Goal: Check status: Check status

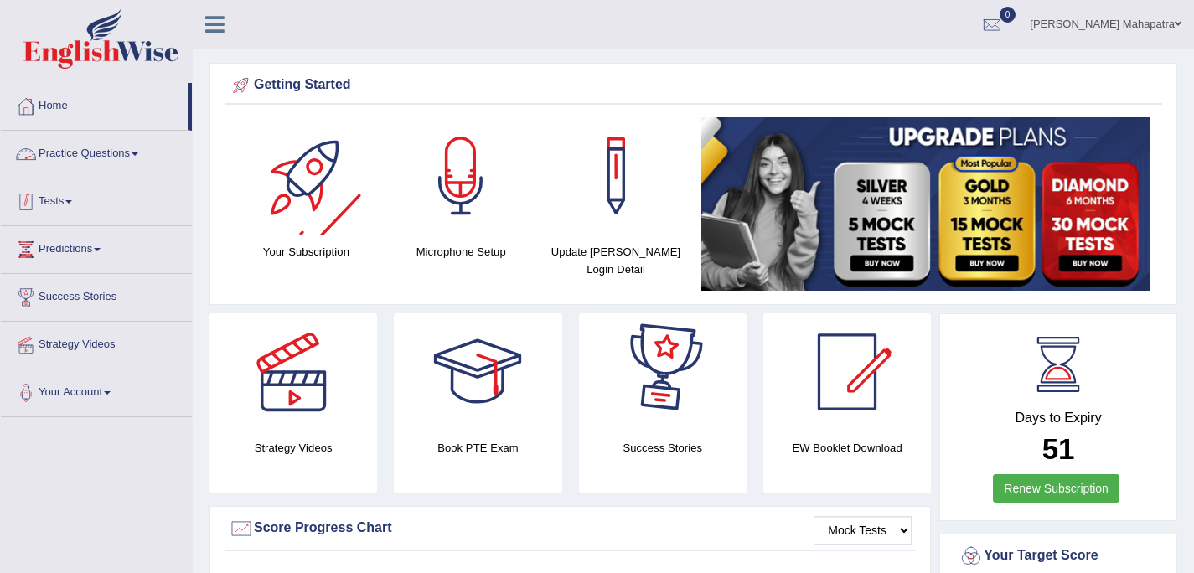
click at [70, 199] on link "Tests" at bounding box center [96, 200] width 191 height 42
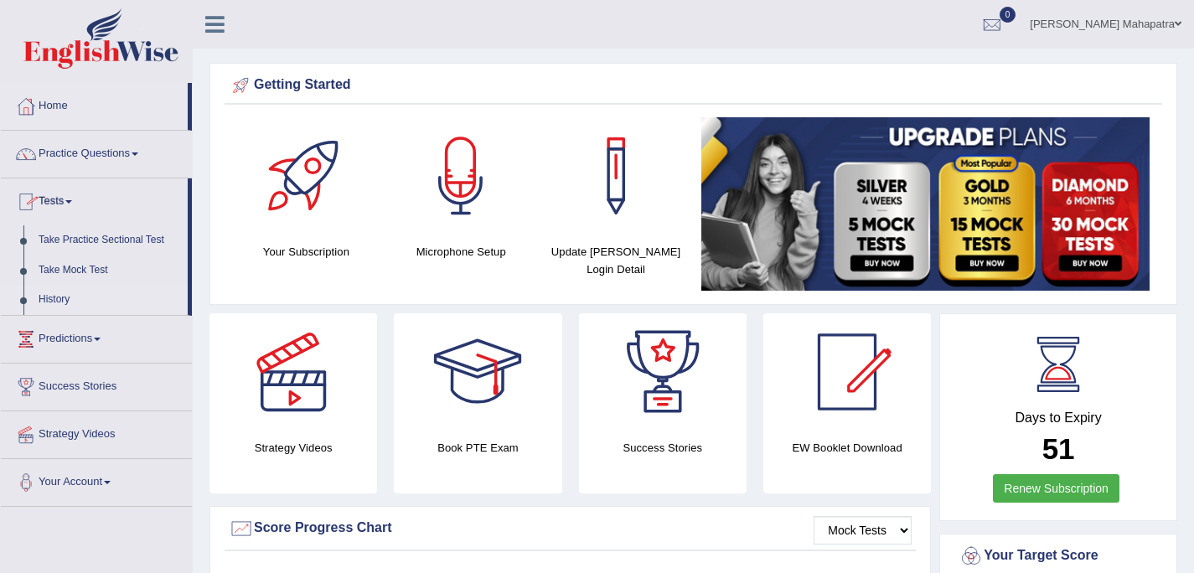
click at [66, 300] on link "History" at bounding box center [109, 300] width 157 height 30
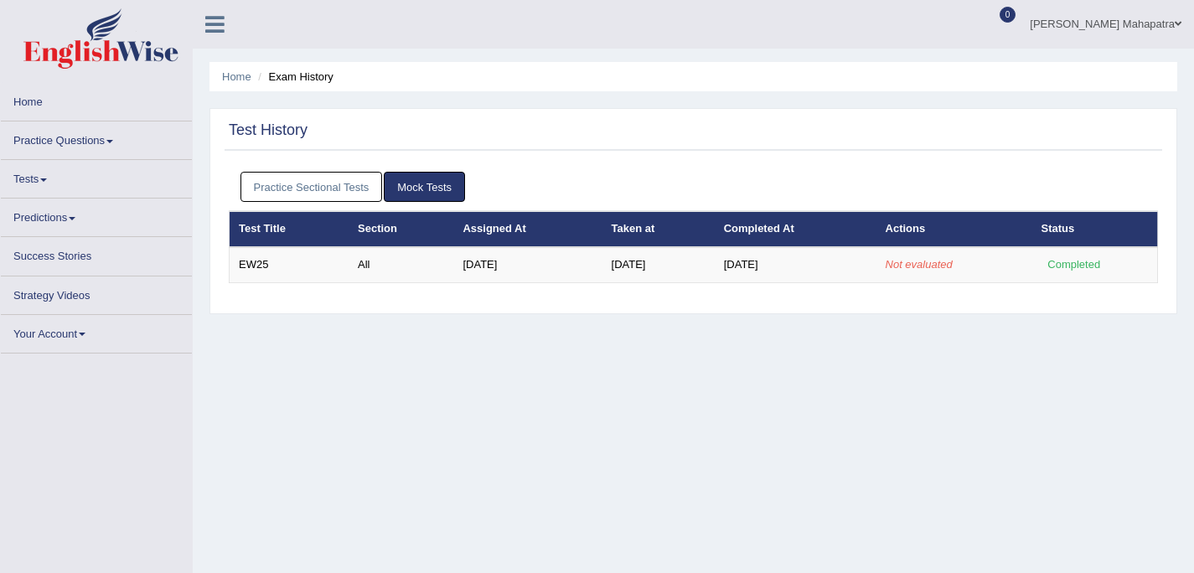
click at [416, 184] on link "Mock Tests" at bounding box center [424, 187] width 81 height 31
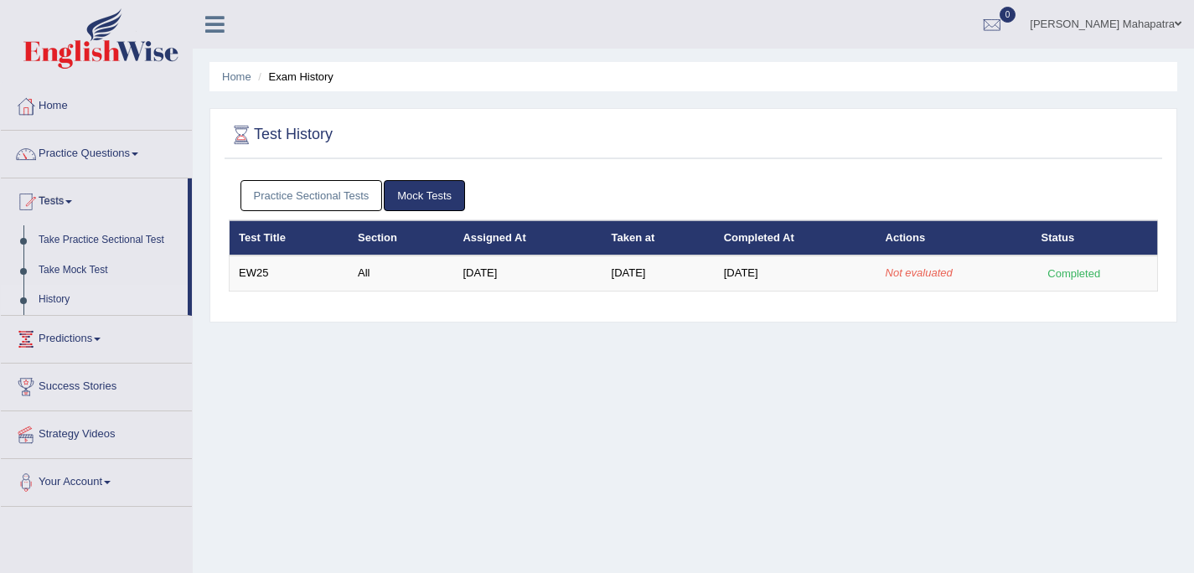
click at [1087, 23] on link "Souvik Das Mahapatra" at bounding box center [1105, 22] width 177 height 44
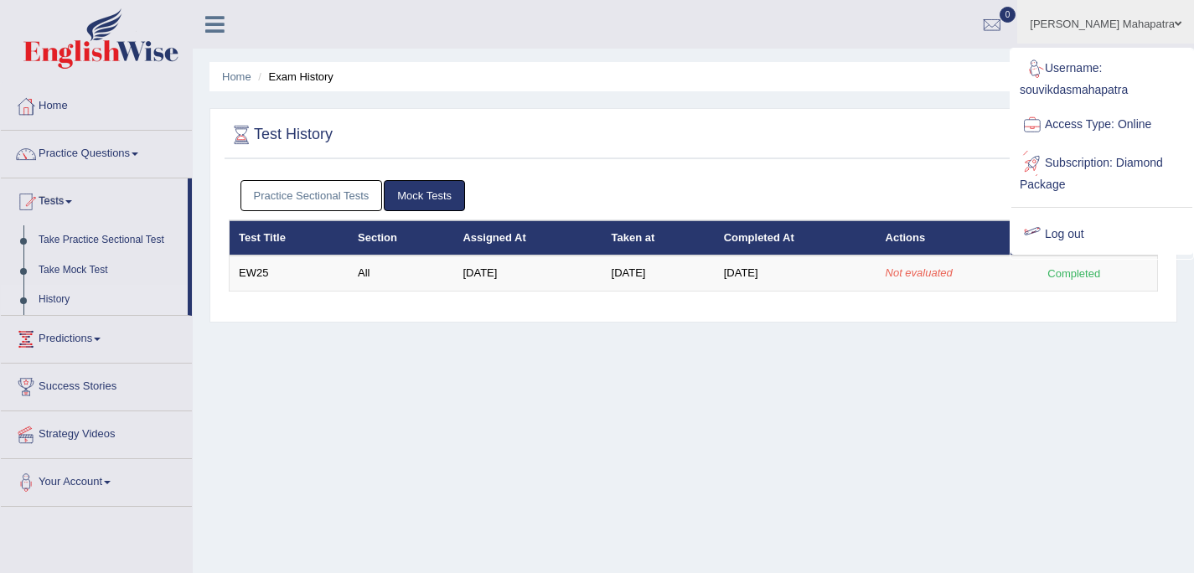
click at [1074, 227] on link "Log out" at bounding box center [1102, 234] width 181 height 39
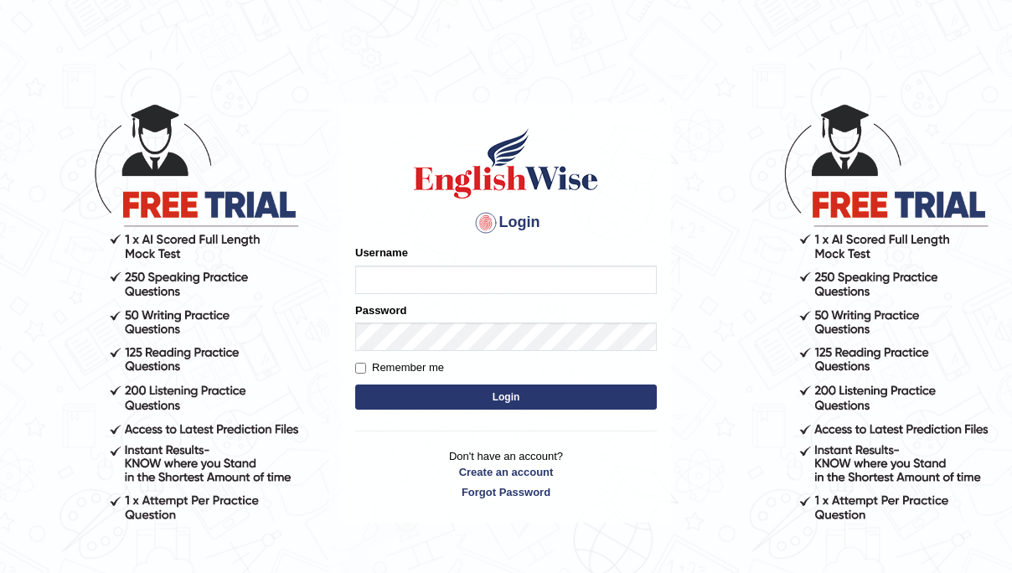
click at [423, 281] on input "Username" at bounding box center [506, 280] width 302 height 28
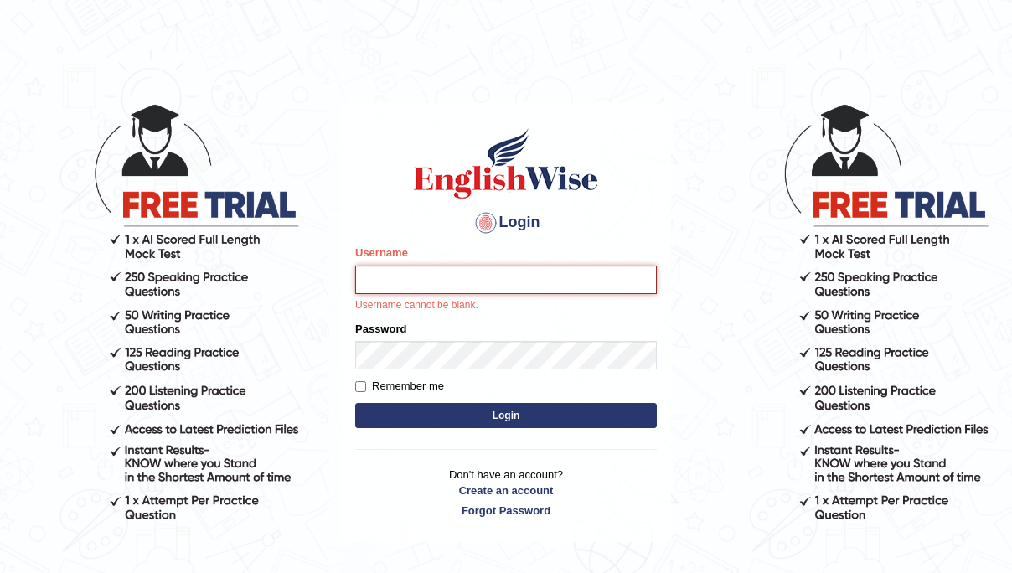
type input "souvikdasmahapatra"
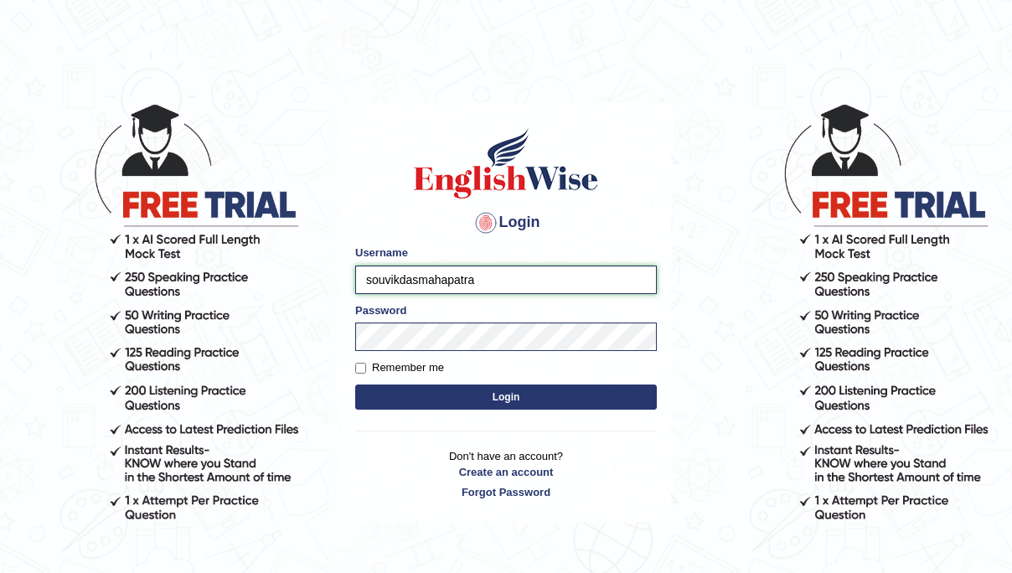
click at [355, 385] on button "Login" at bounding box center [506, 397] width 302 height 25
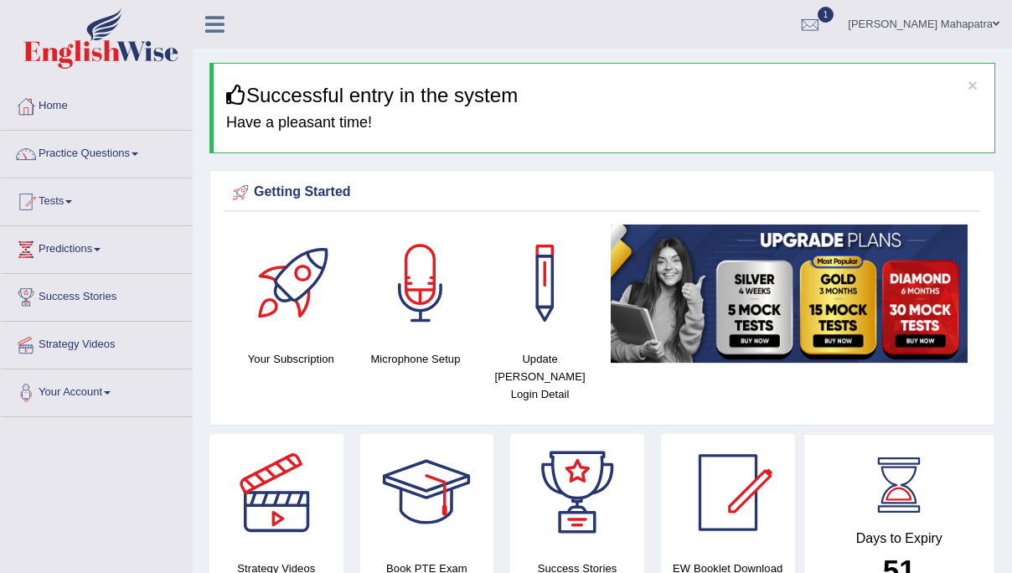
click at [57, 201] on link "Tests" at bounding box center [96, 200] width 191 height 42
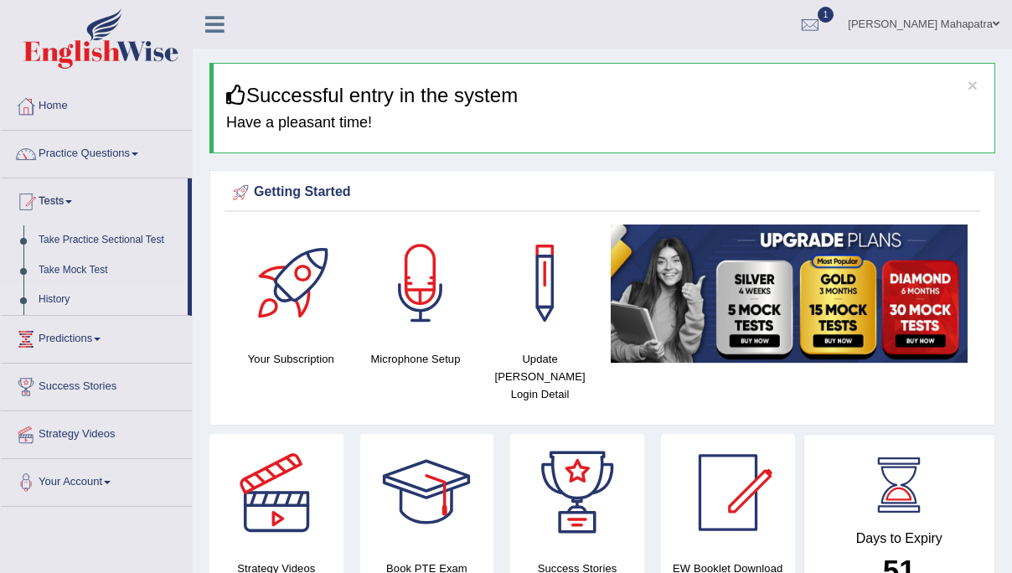
click at [44, 298] on link "History" at bounding box center [109, 300] width 157 height 30
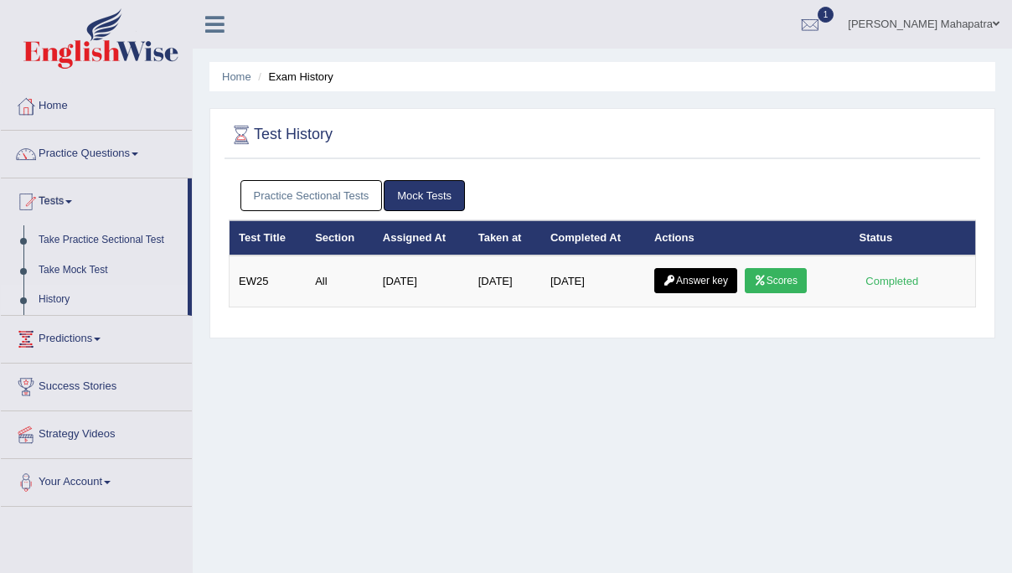
scroll to position [97, 0]
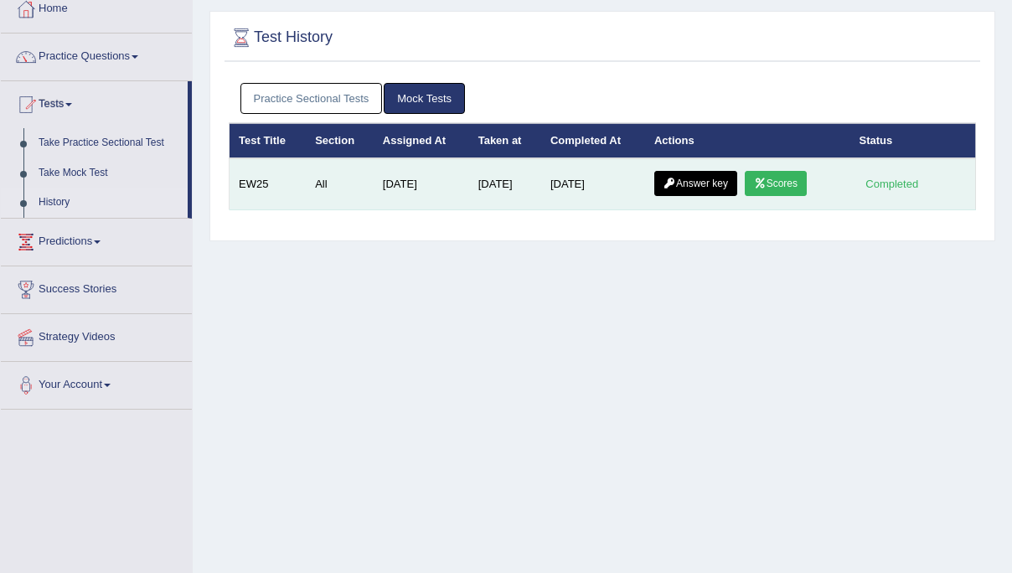
click at [776, 185] on link "Scores" at bounding box center [776, 183] width 62 height 25
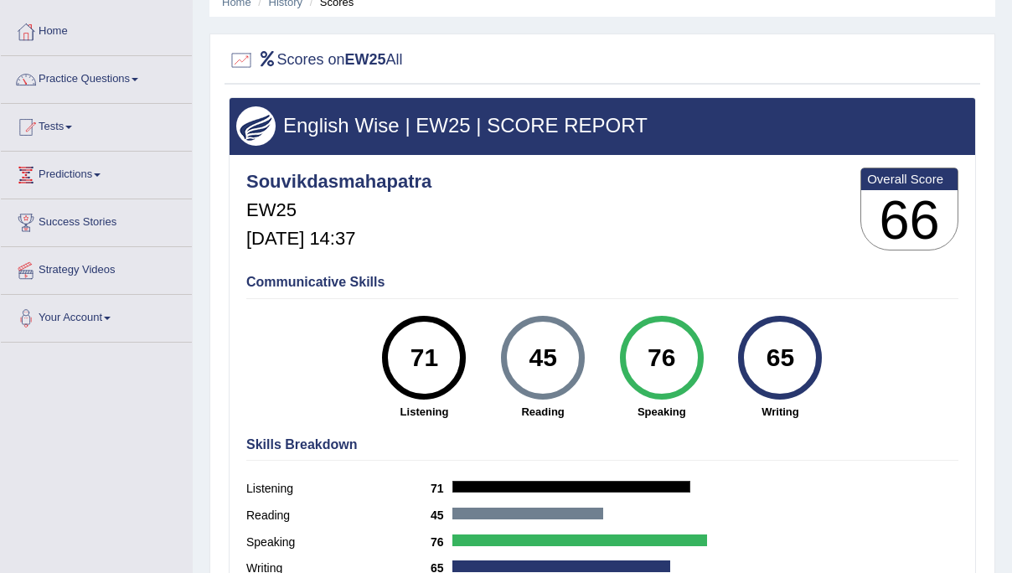
scroll to position [57, 0]
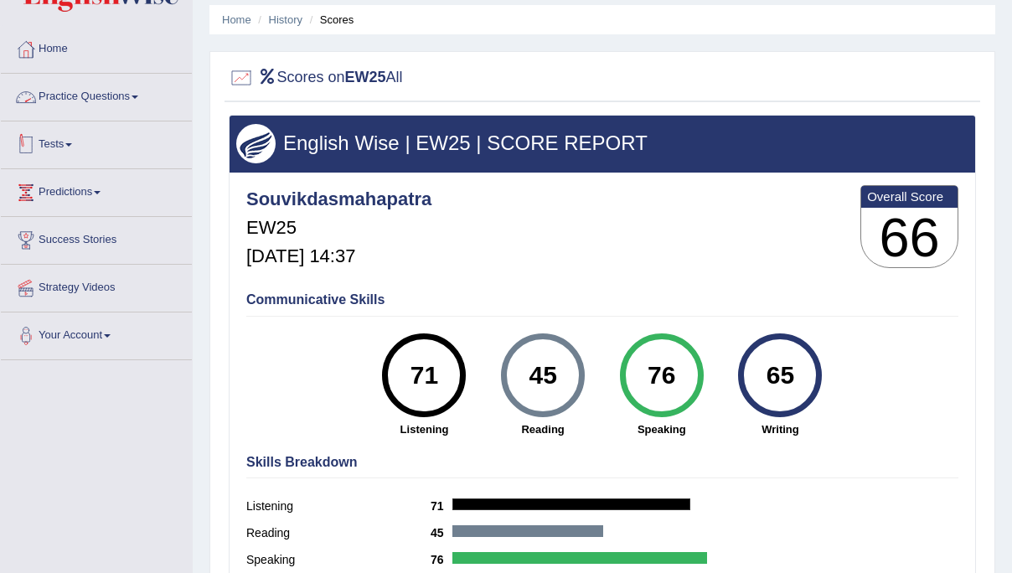
click at [49, 142] on link "Tests" at bounding box center [96, 143] width 191 height 42
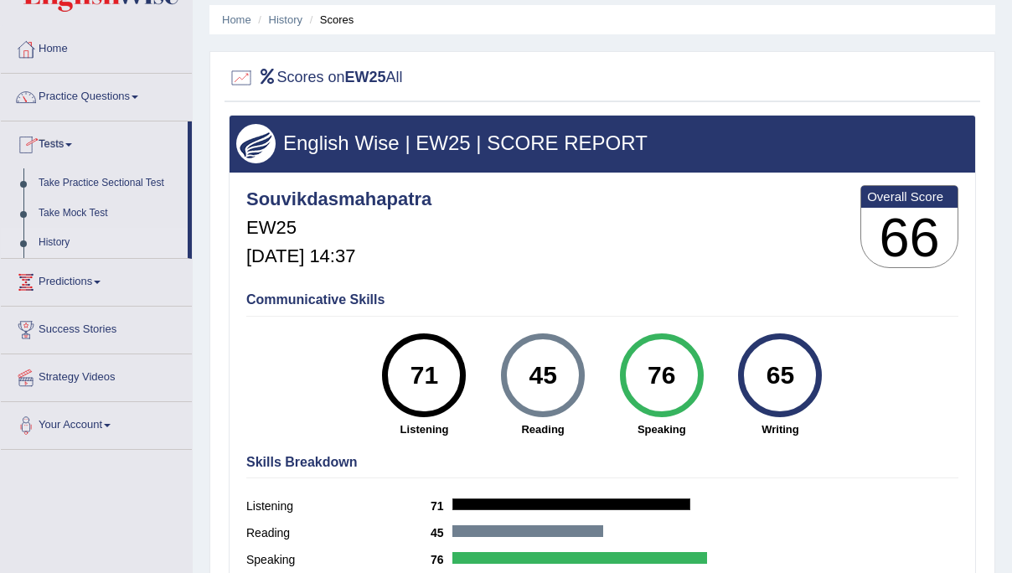
click at [68, 241] on link "History" at bounding box center [109, 243] width 157 height 30
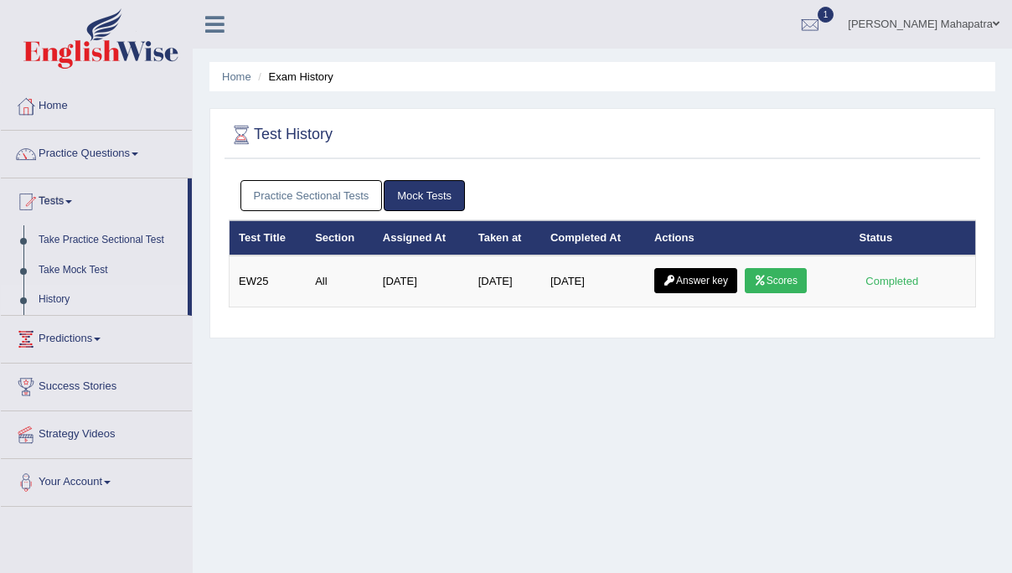
click at [960, 26] on link "[PERSON_NAME] Mahapatra" at bounding box center [924, 22] width 177 height 44
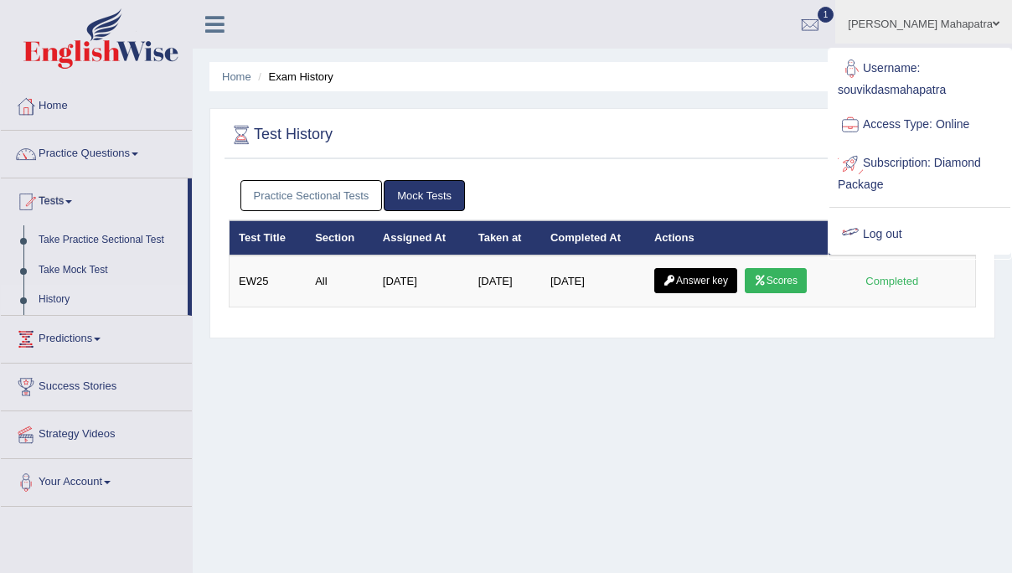
click at [897, 220] on link "Log out" at bounding box center [920, 234] width 181 height 39
